Goal: Contribute content

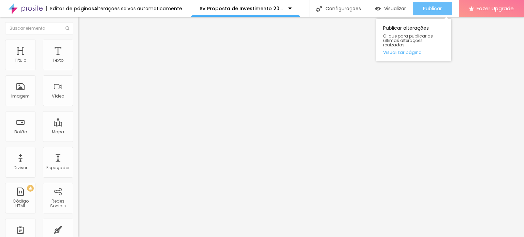
click at [423, 10] on span "Publicar" at bounding box center [432, 8] width 19 height 5
click at [427, 9] on span "Publicar" at bounding box center [432, 8] width 19 height 5
click at [429, 11] on span "Publicar" at bounding box center [432, 8] width 19 height 5
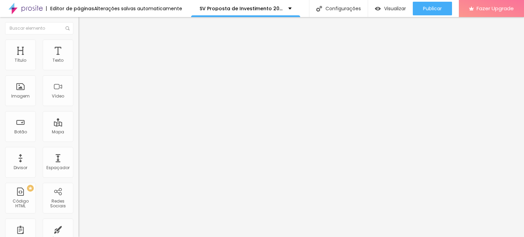
type input "38"
type input "24"
type input "23"
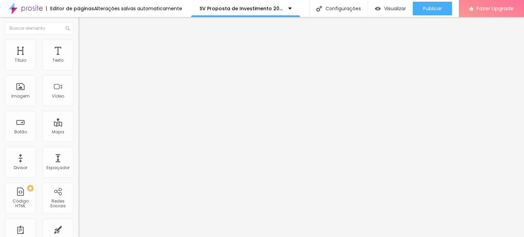
type input "23"
type input "21"
type input "27"
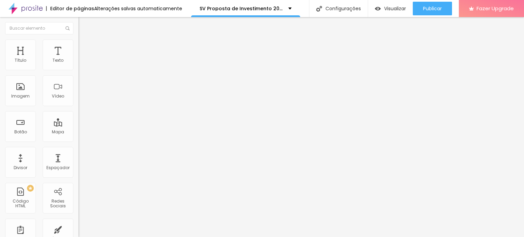
type input "38"
type input "39"
type input "40"
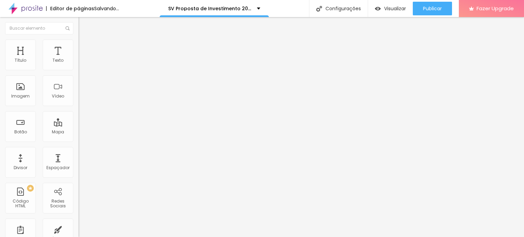
type input "40"
click at [78, 161] on input "range" at bounding box center [100, 163] width 44 height 5
type input "1.2"
type input "0.9"
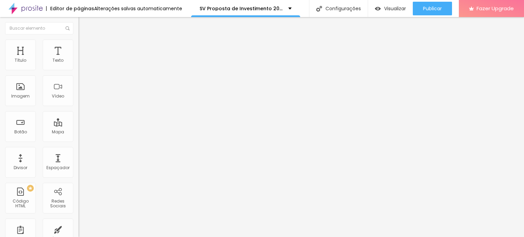
type input "0.9"
type input "1"
type input "1.1"
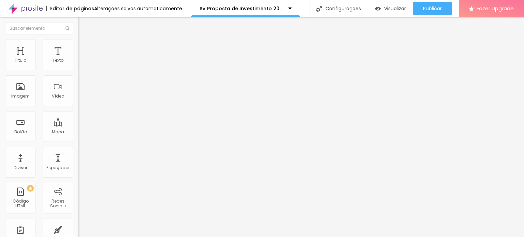
type input "1.2"
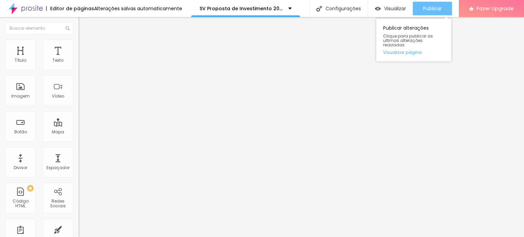
click at [428, 8] on span "Publicar" at bounding box center [432, 8] width 19 height 5
